Goal: Task Accomplishment & Management: Use online tool/utility

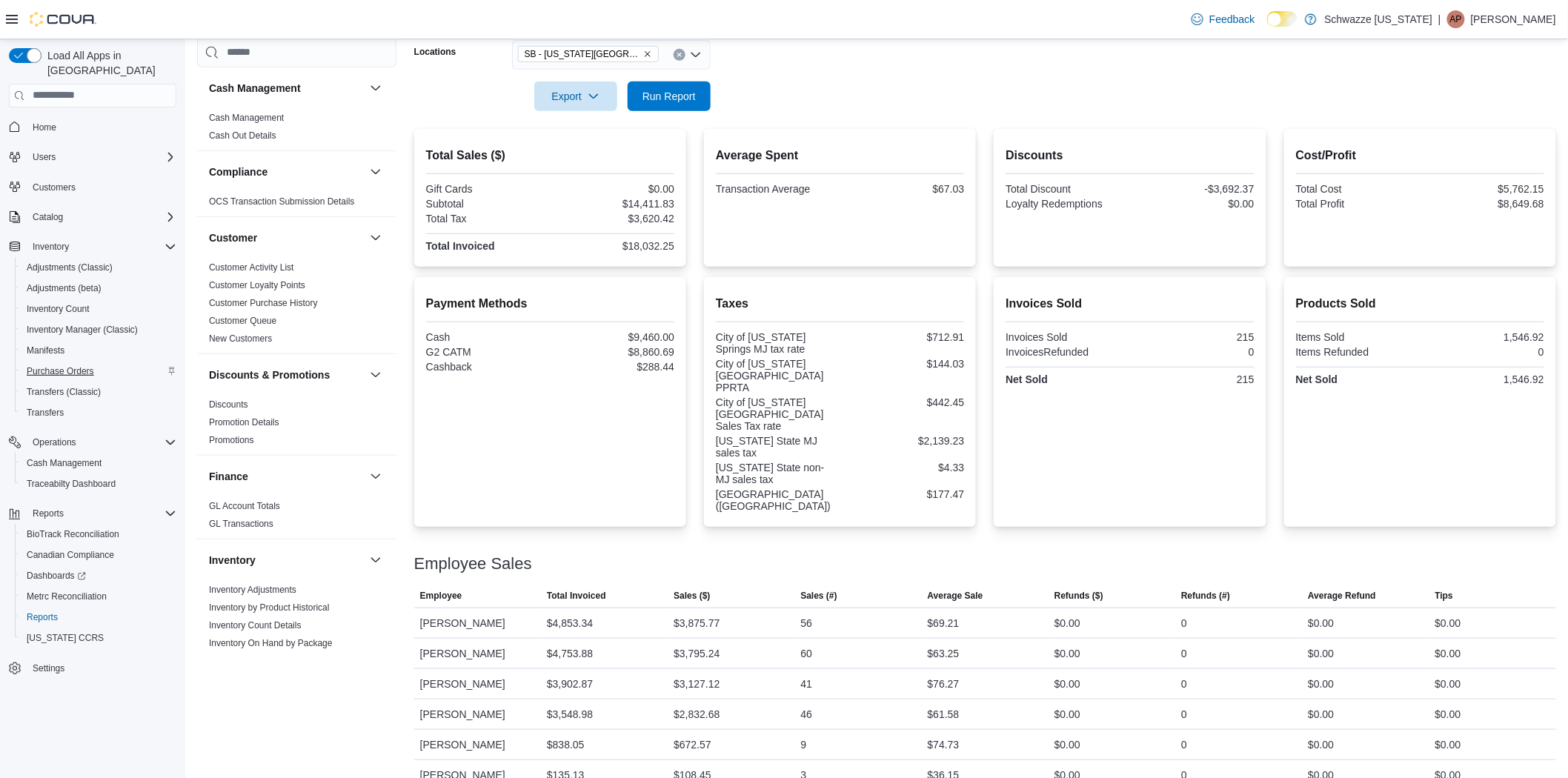
scroll to position [576, 0]
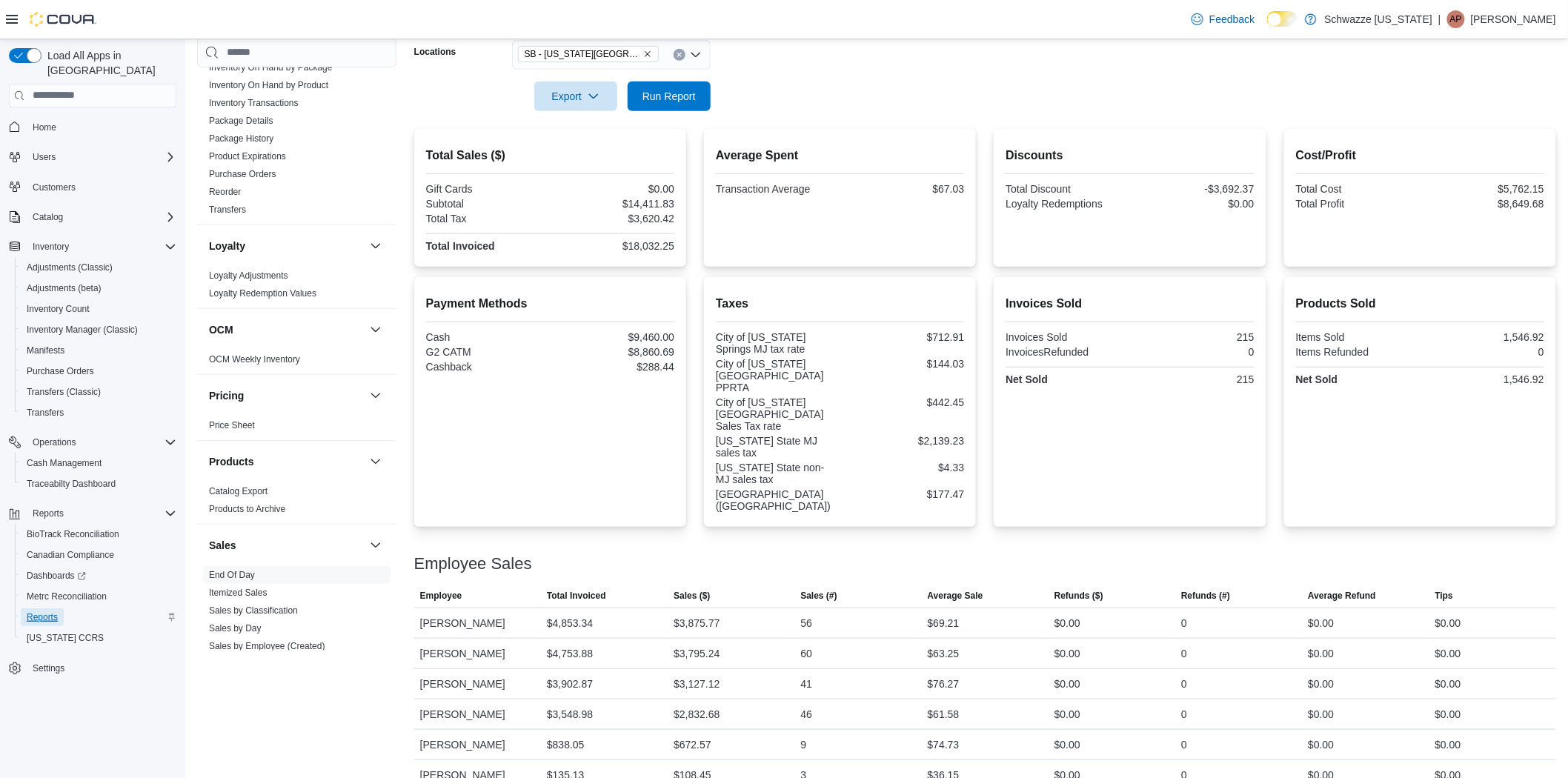
click at [53, 611] on span "Reports" at bounding box center [42, 616] width 31 height 11
click at [35, 611] on span "Reports" at bounding box center [42, 616] width 31 height 11
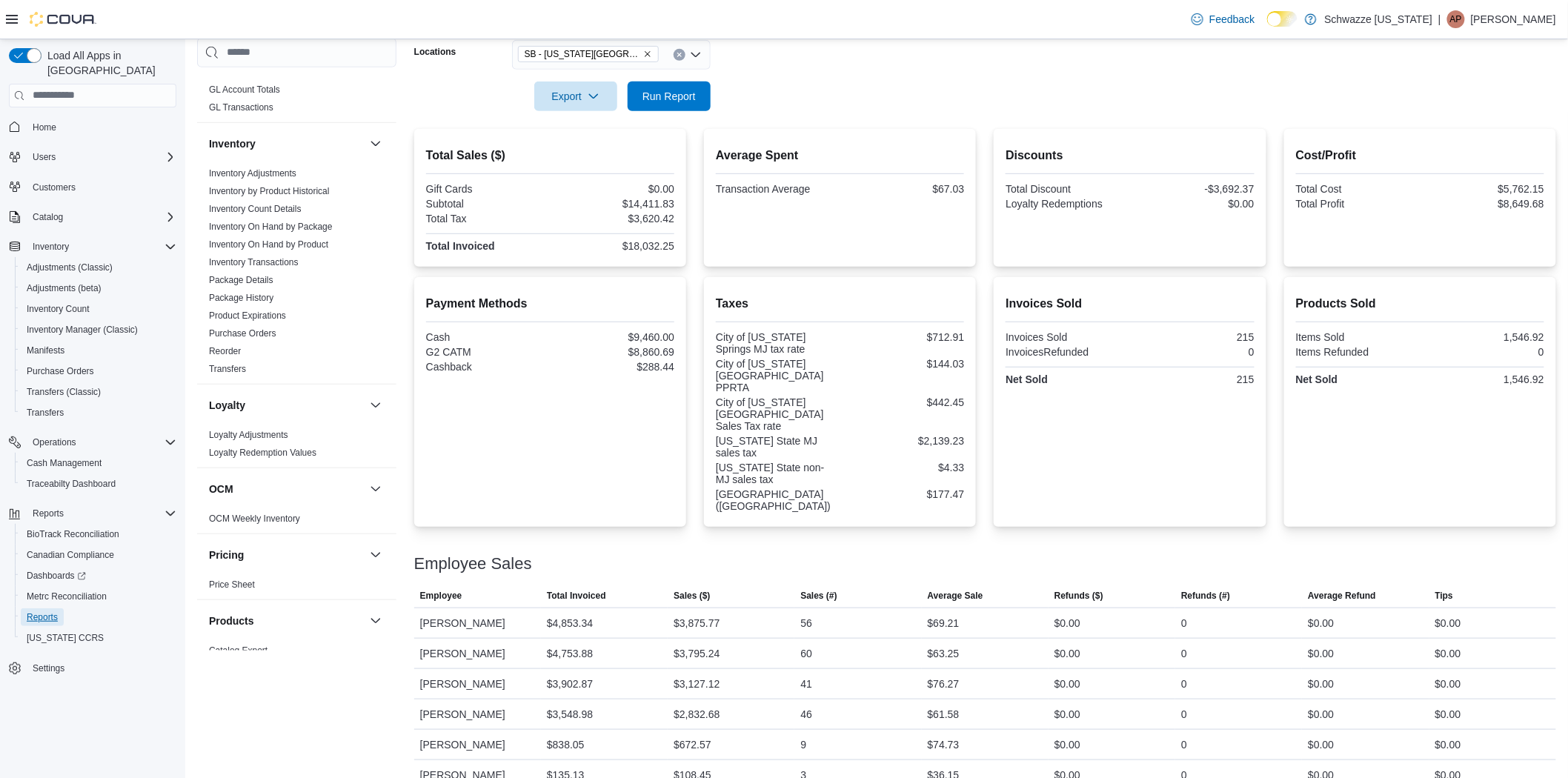
scroll to position [411, 0]
click at [269, 212] on link "Inventory Count Details" at bounding box center [255, 214] width 93 height 11
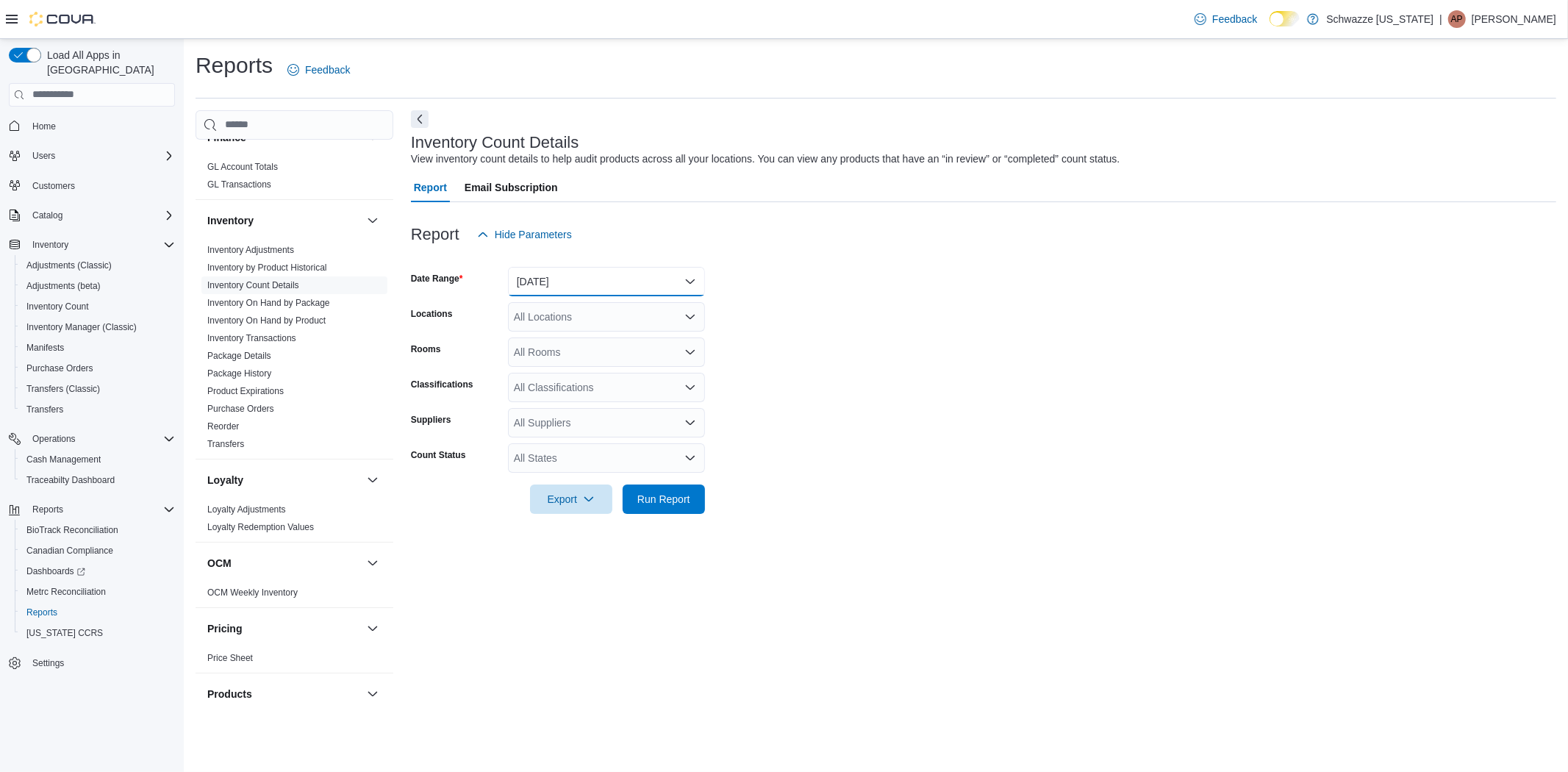
click at [557, 284] on button "[DATE]" at bounding box center [607, 281] width 197 height 30
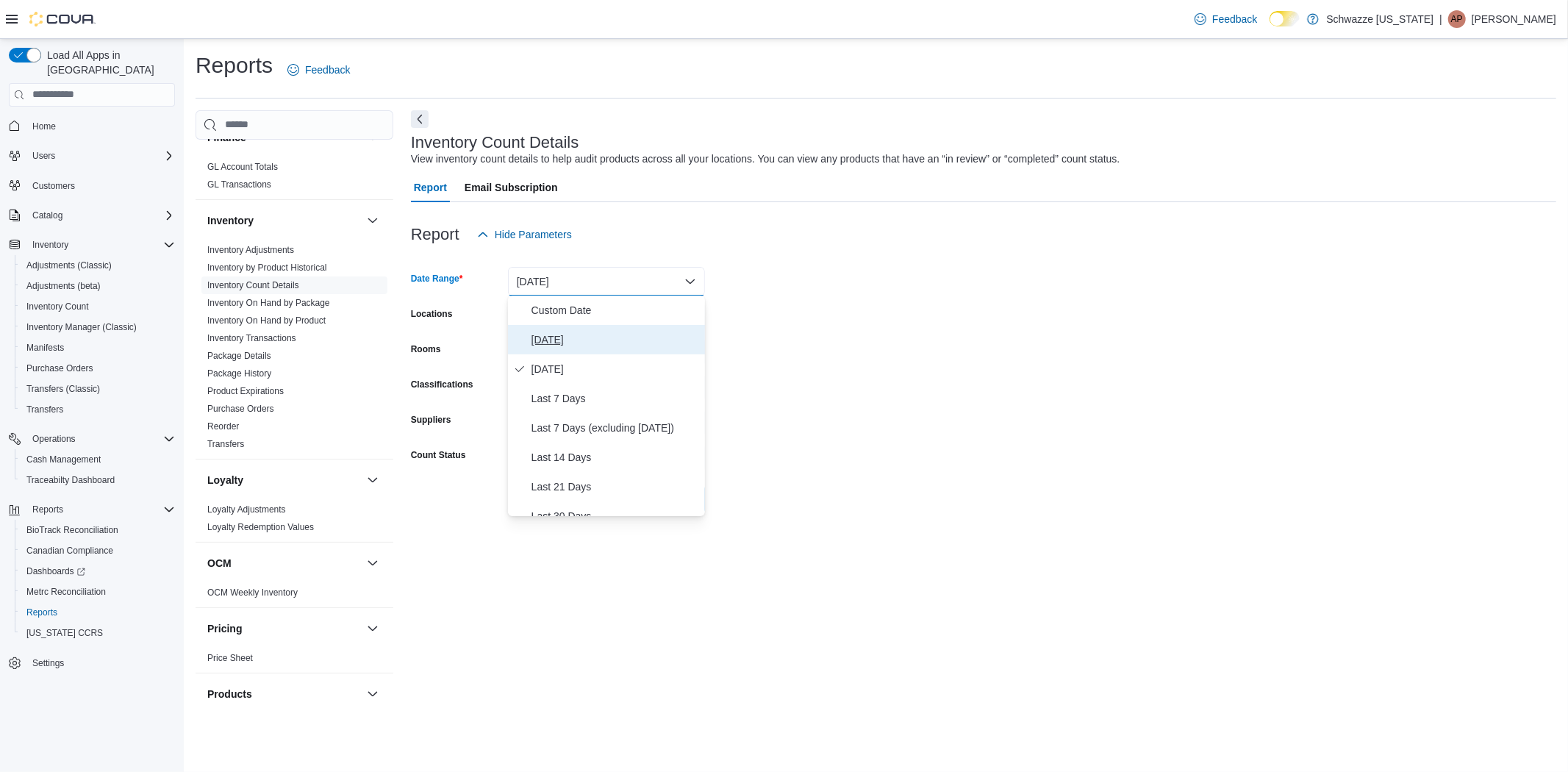
click at [567, 329] on button "[DATE]" at bounding box center [607, 340] width 197 height 30
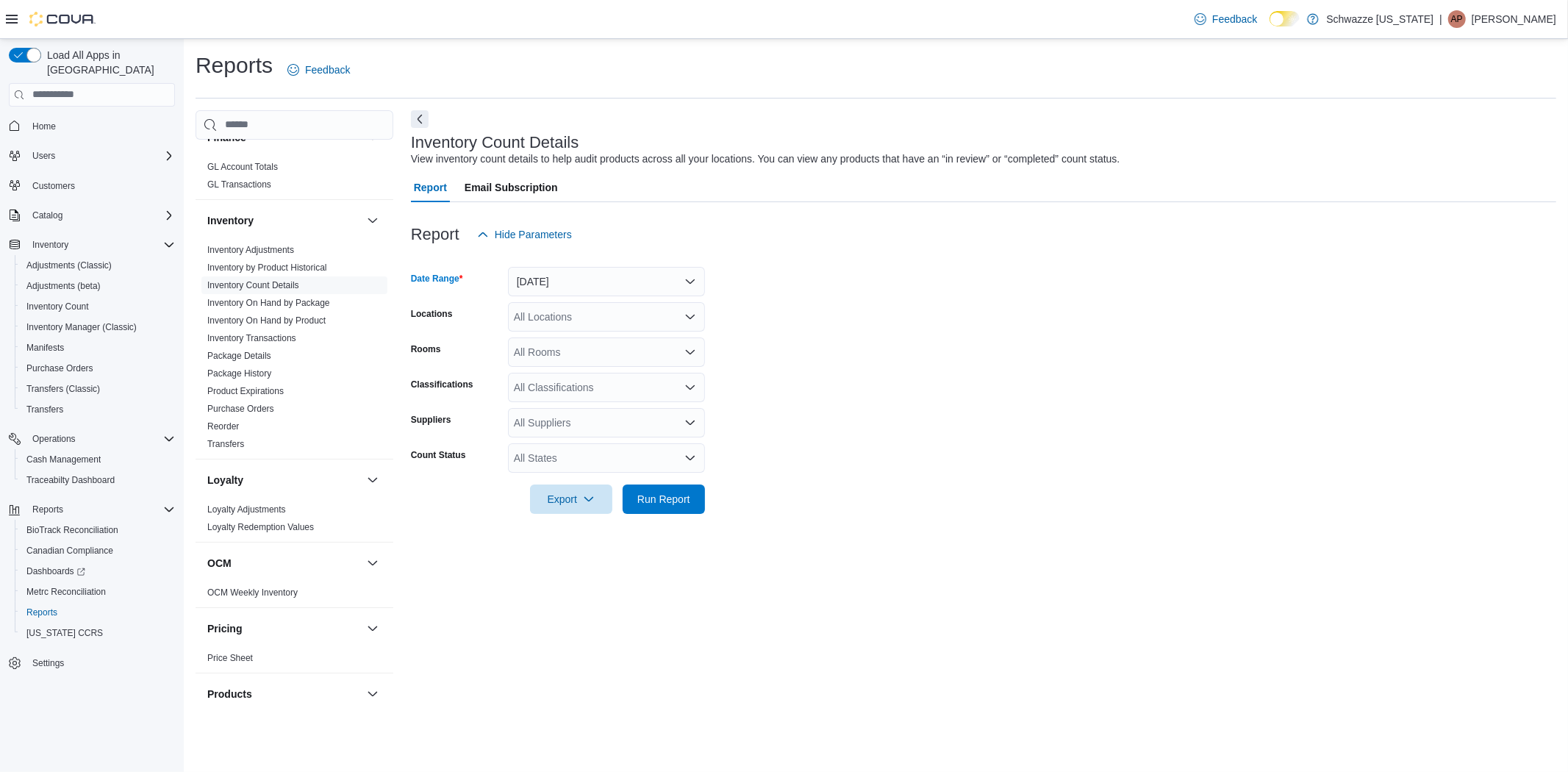
click at [561, 329] on div "All Locations" at bounding box center [607, 317] width 197 height 30
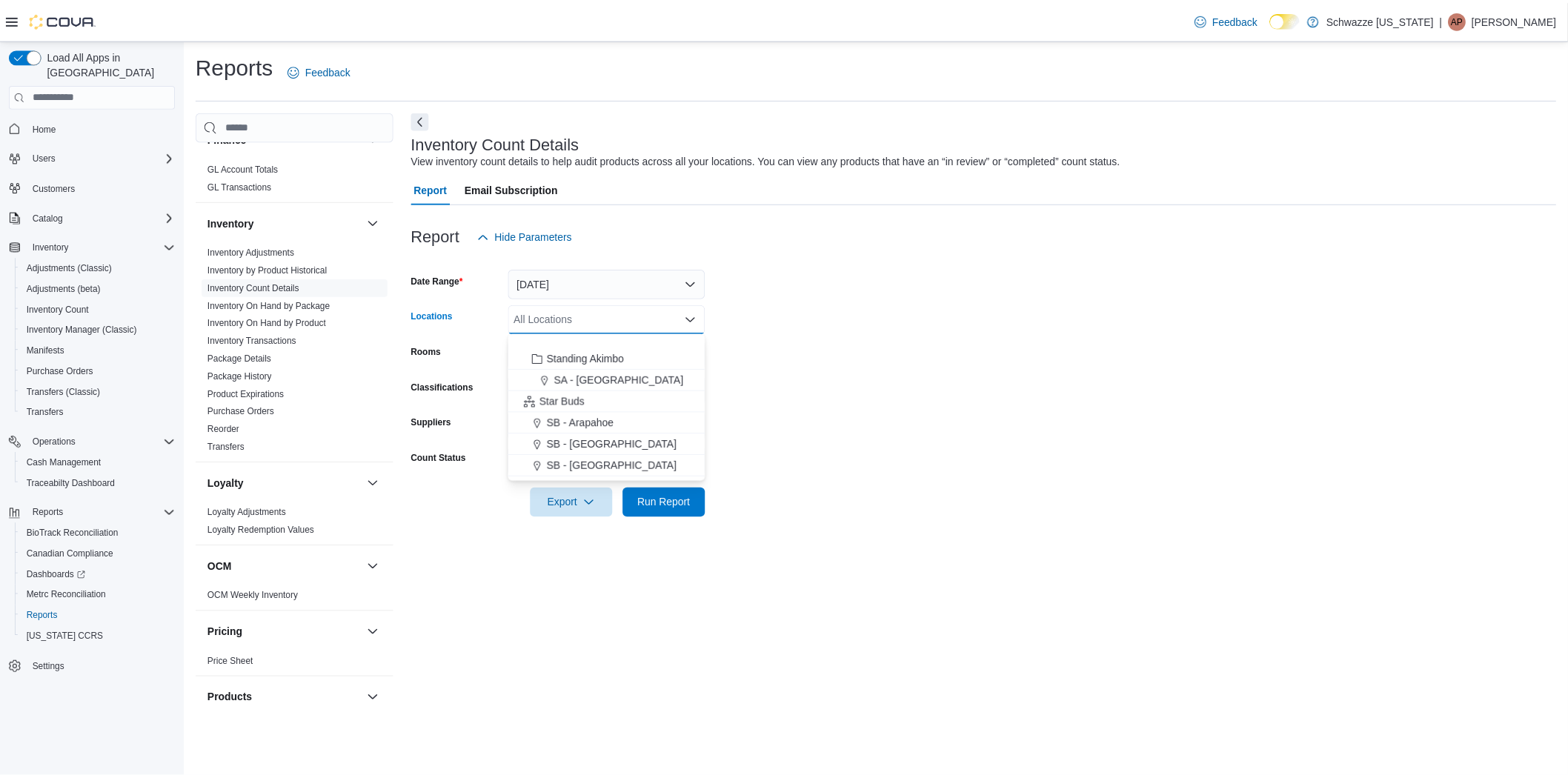
scroll to position [164, 0]
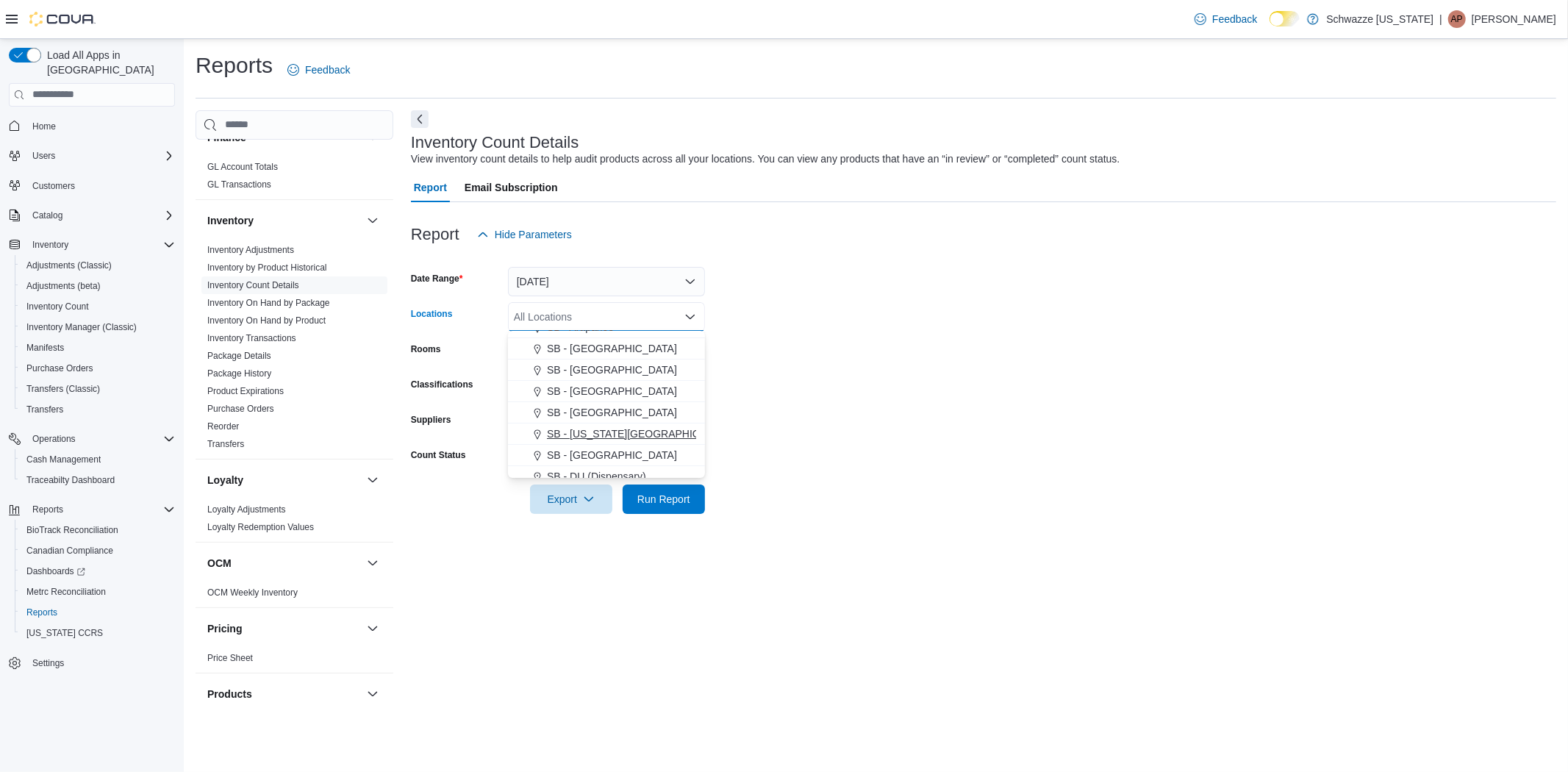
click at [623, 428] on span "SB - [US_STATE][GEOGRAPHIC_DATA]" at bounding box center [641, 433] width 188 height 15
click at [816, 409] on form "Date Range [DATE] Locations [GEOGRAPHIC_DATA] - [US_STATE][GEOGRAPHIC_DATA] Com…" at bounding box center [983, 381] width 1146 height 265
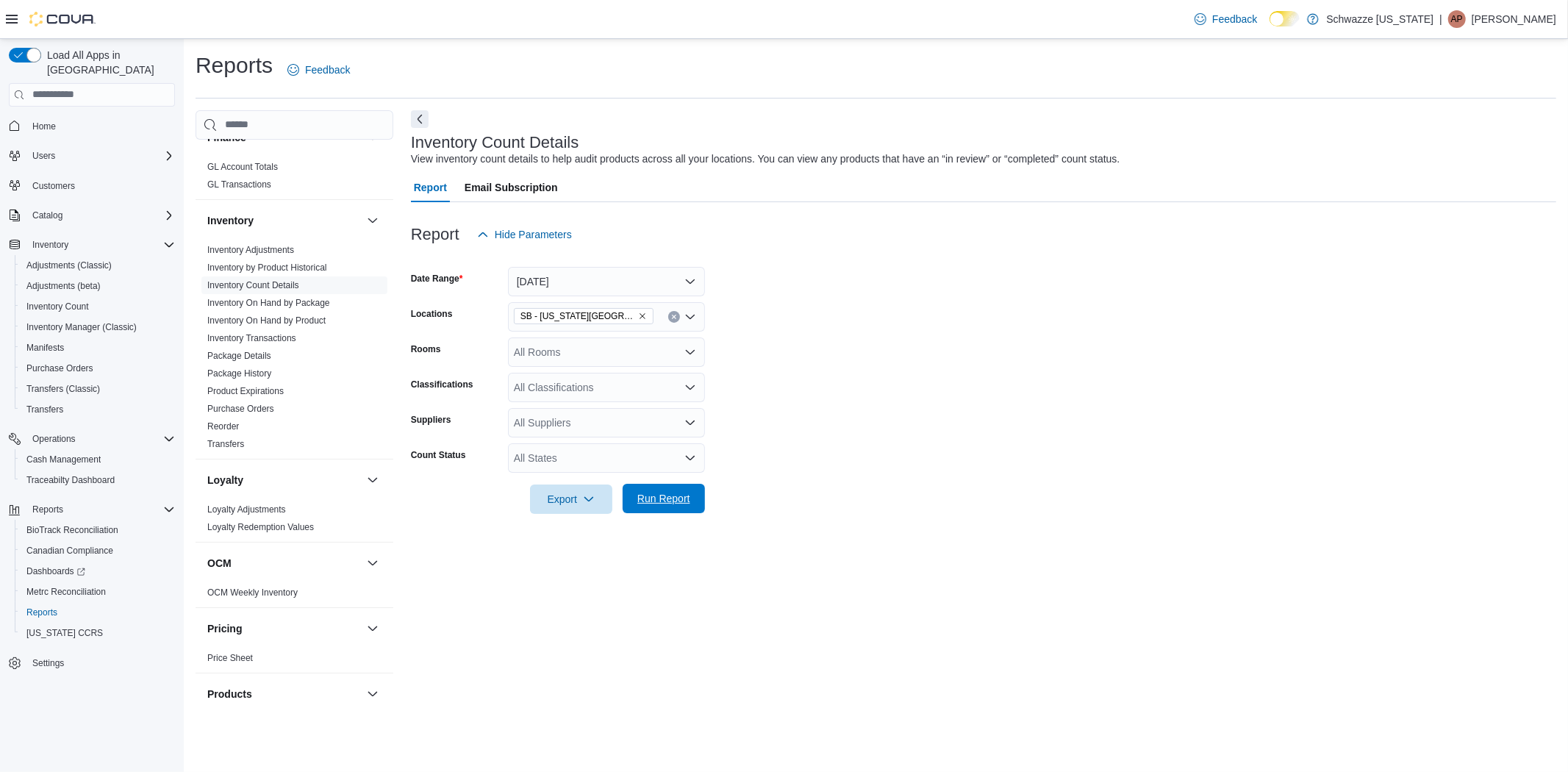
click at [667, 499] on span "Run Report" at bounding box center [663, 498] width 53 height 15
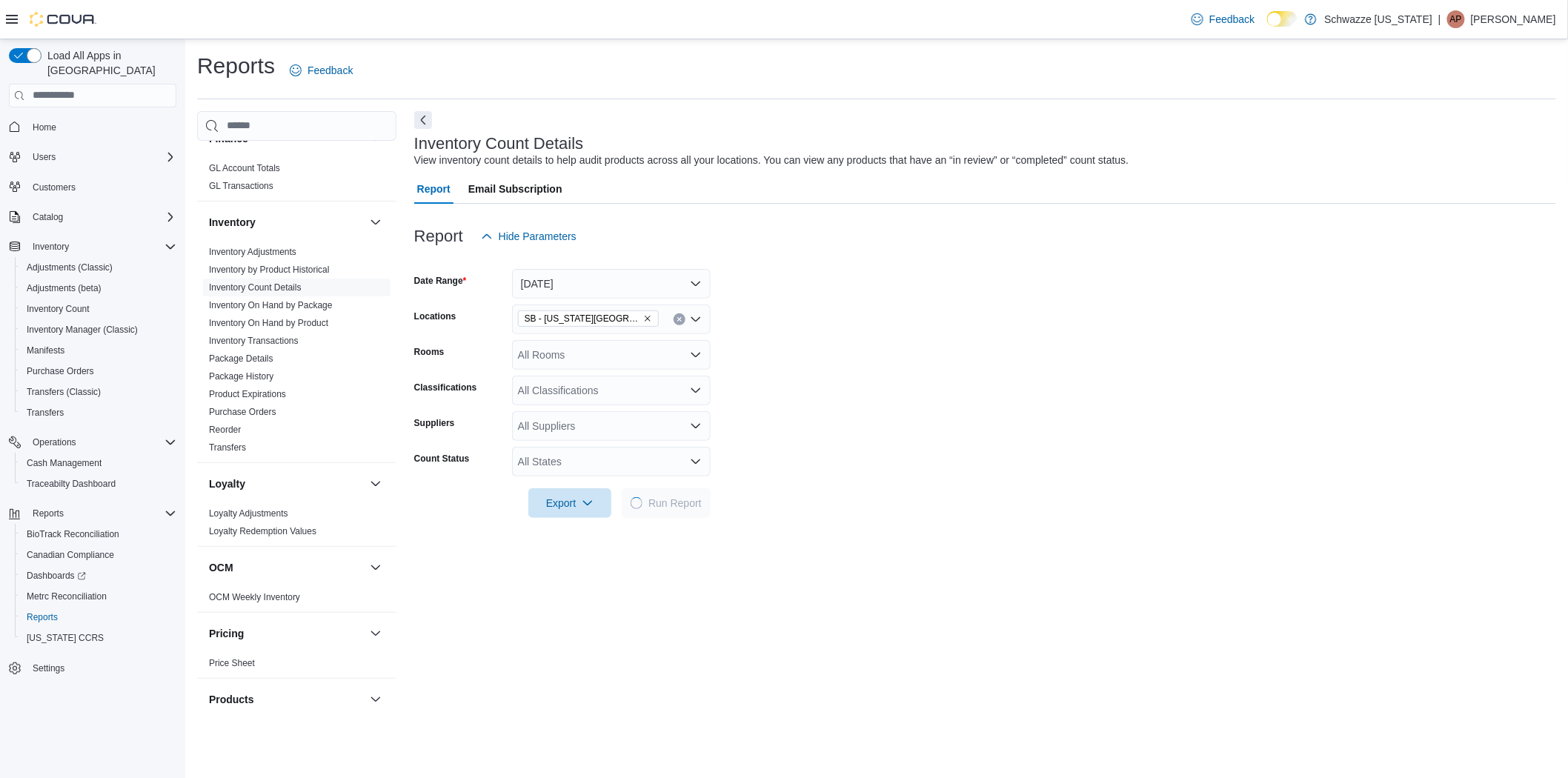
click at [663, 462] on div "All States" at bounding box center [611, 462] width 199 height 30
click at [839, 463] on form "Date Range [DATE] Locations SB - [US_STATE][GEOGRAPHIC_DATA] Rooms All Rooms Cl…" at bounding box center [985, 384] width 1141 height 267
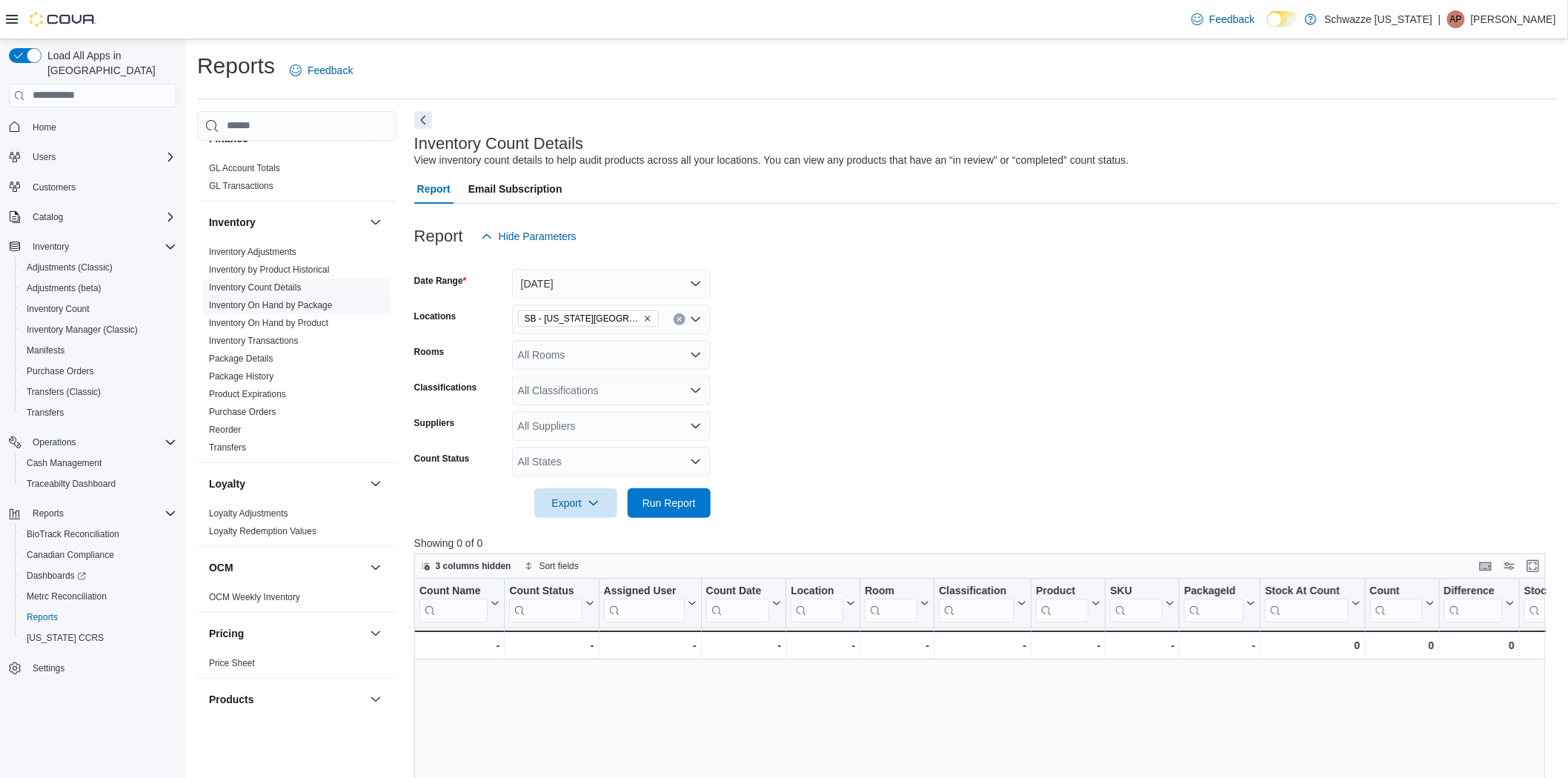
click at [330, 304] on link "Inventory On Hand by Package" at bounding box center [271, 306] width 124 height 11
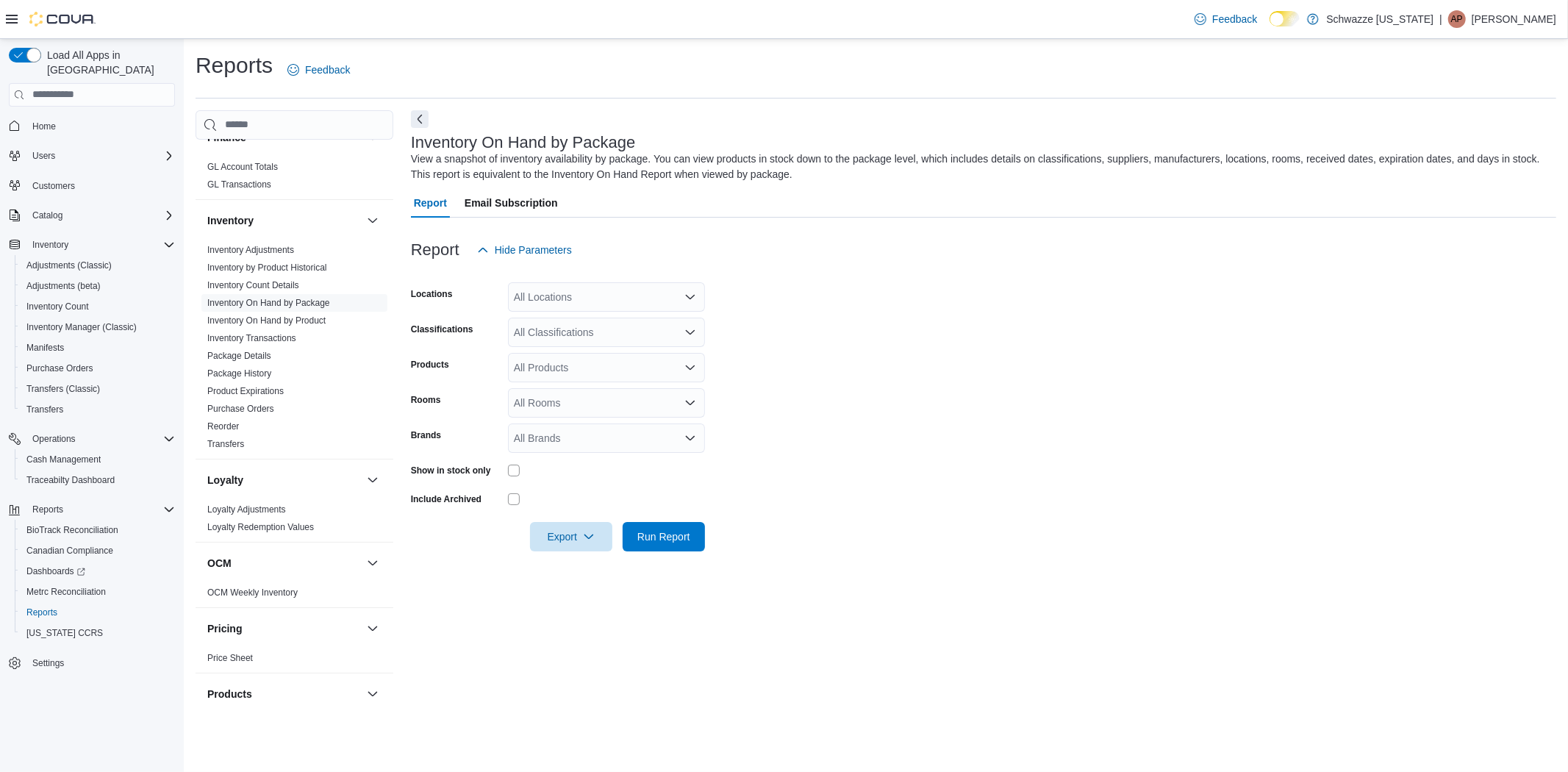
click at [561, 297] on div "All Locations" at bounding box center [607, 297] width 197 height 30
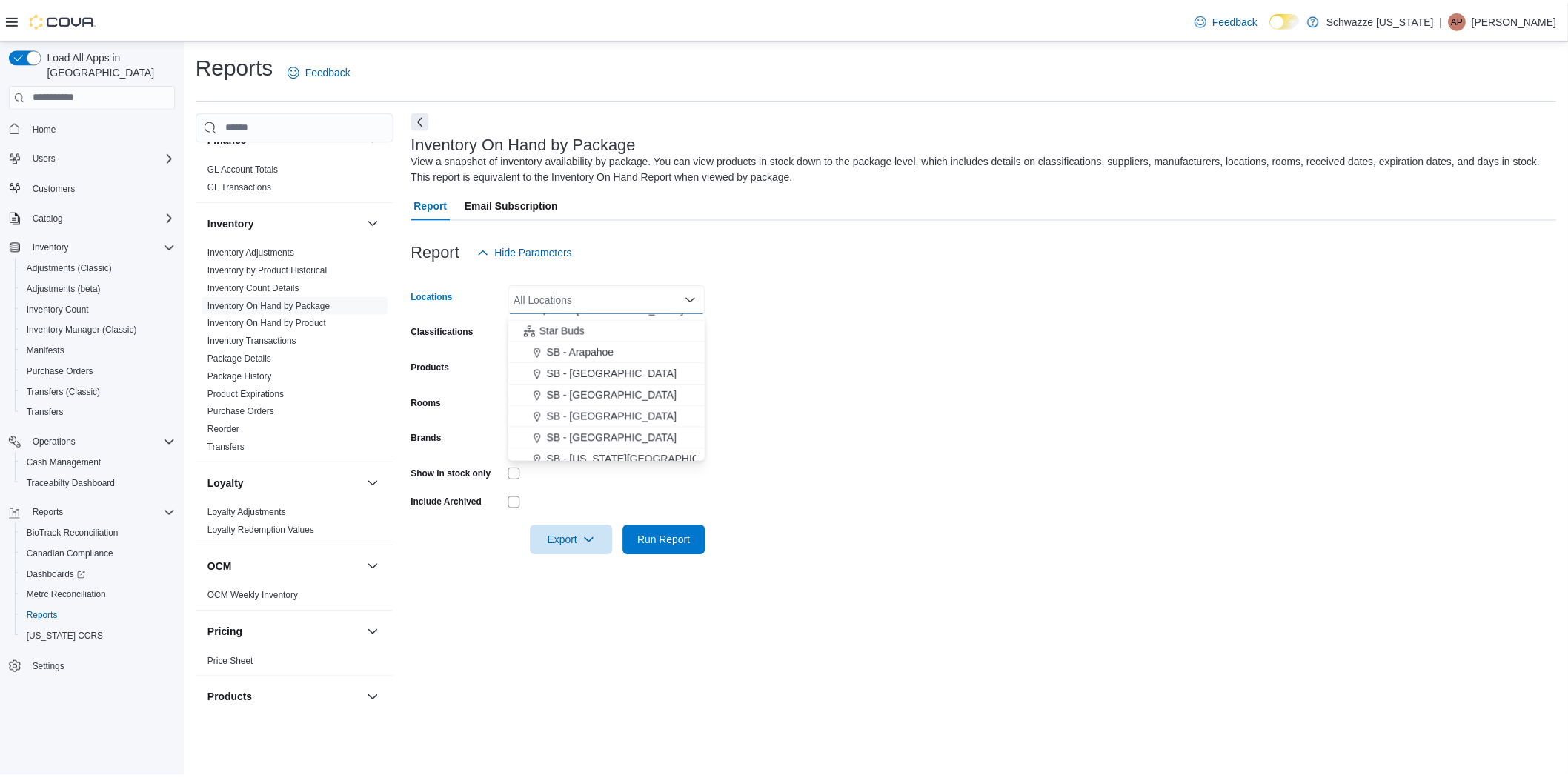
scroll to position [246, 0]
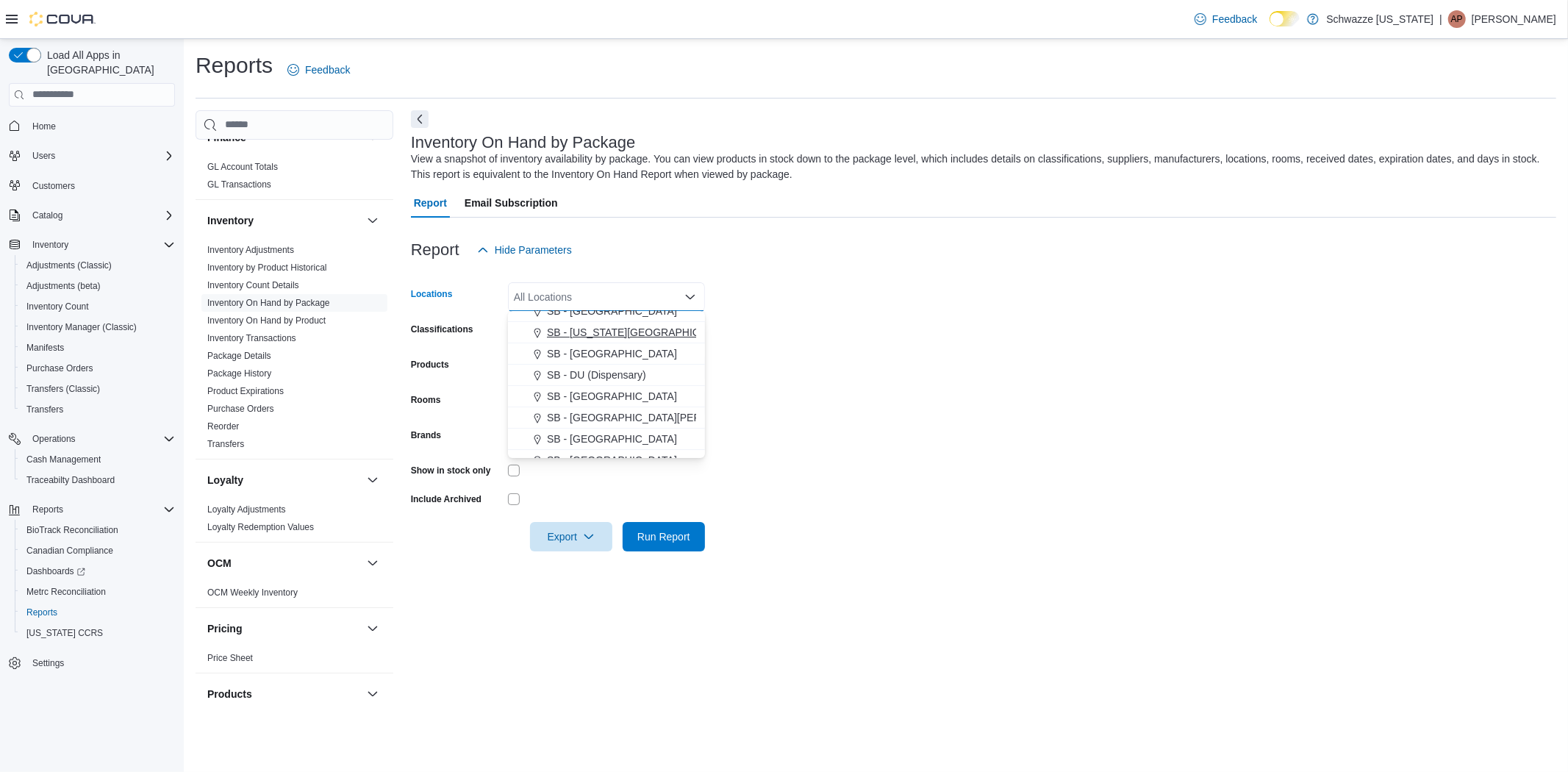
click at [625, 332] on span "SB - [US_STATE][GEOGRAPHIC_DATA]" at bounding box center [641, 332] width 188 height 15
click at [828, 347] on form "Locations [GEOGRAPHIC_DATA] - [US_STATE][GEOGRAPHIC_DATA] Combo box. Selected. …" at bounding box center [983, 407] width 1146 height 287
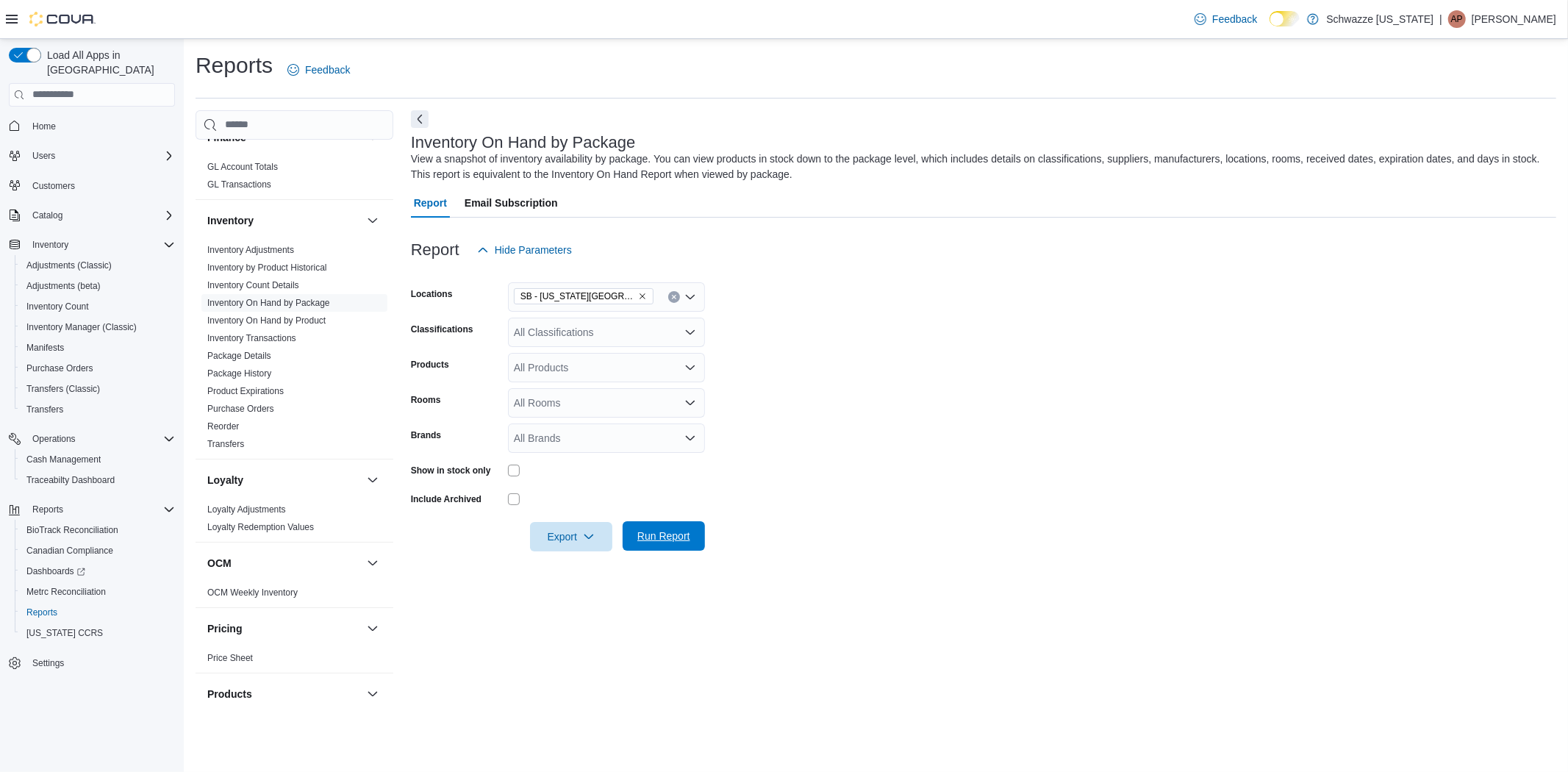
click at [671, 533] on span "Run Report" at bounding box center [663, 535] width 53 height 15
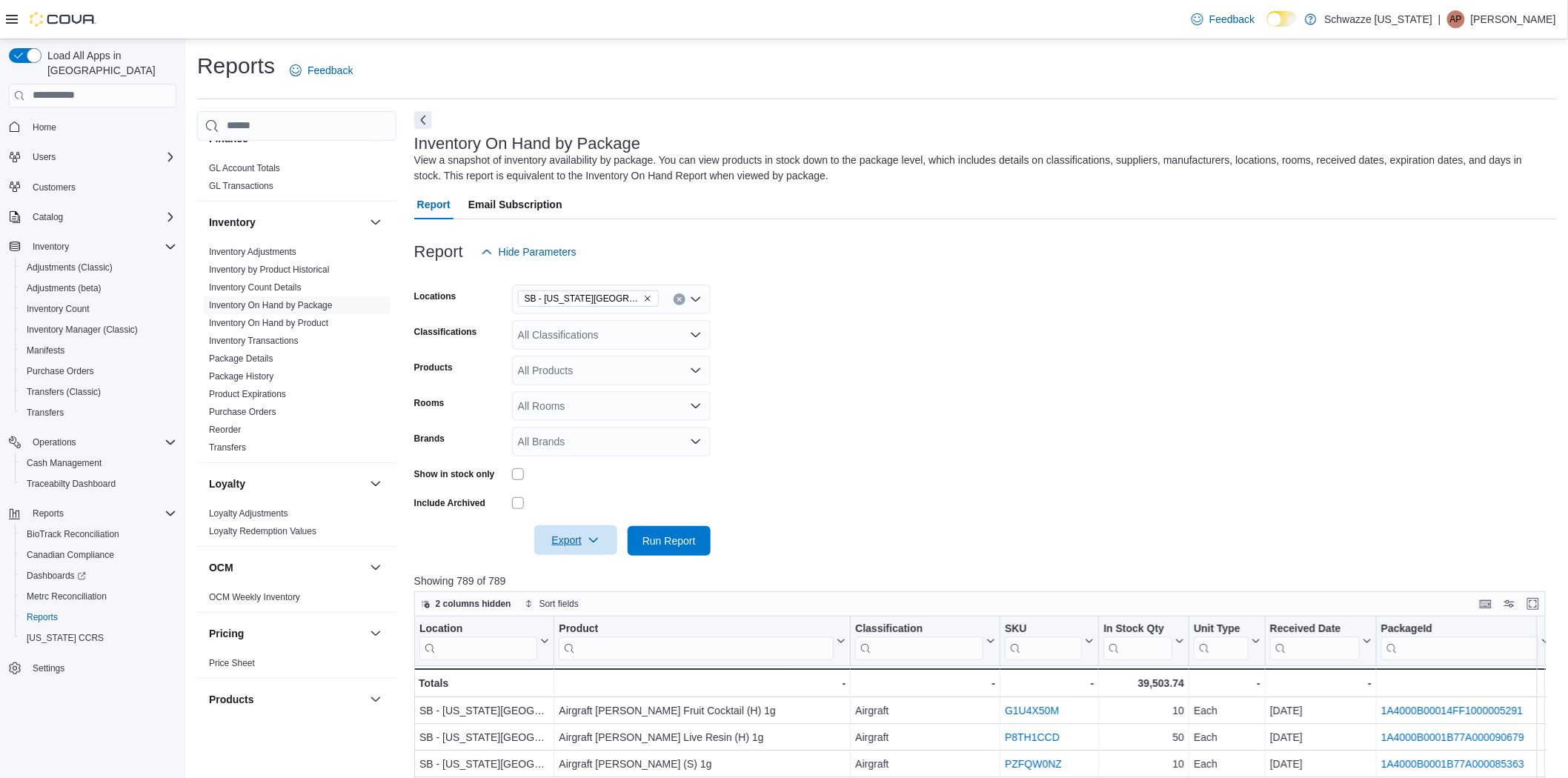
click at [602, 544] on span "Export" at bounding box center [576, 540] width 65 height 30
click at [598, 576] on button "Export to Excel" at bounding box center [578, 570] width 85 height 30
